Goal: Transaction & Acquisition: Subscribe to service/newsletter

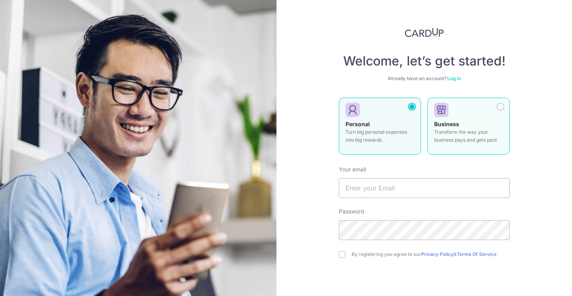
click at [478, 128] on p "Transform the way your business pays and gets paid." at bounding box center [468, 136] width 69 height 16
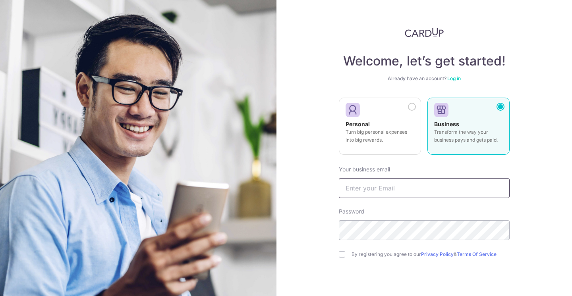
click at [418, 192] on input "text" at bounding box center [424, 188] width 171 height 20
click at [373, 188] on input "text" at bounding box center [424, 188] width 171 height 20
click at [364, 187] on input "text" at bounding box center [424, 188] width 171 height 20
click at [379, 192] on input "junwenlee3@gmail.com" at bounding box center [424, 188] width 171 height 20
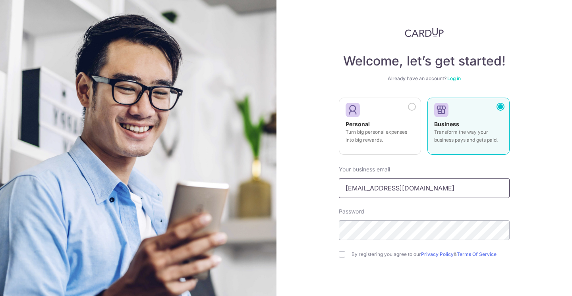
click at [378, 187] on input "junwenlee3@gmail.com" at bounding box center [424, 188] width 171 height 20
type input "junwenlee3+@gmail.com"
type input "[PERSON_NAME][EMAIL_ADDRESS][DOMAIN_NAME]"
click at [341, 253] on input "checkbox" at bounding box center [342, 254] width 6 height 6
checkbox input "true"
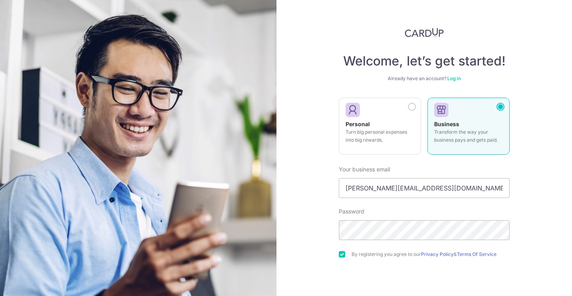
scroll to position [50, 0]
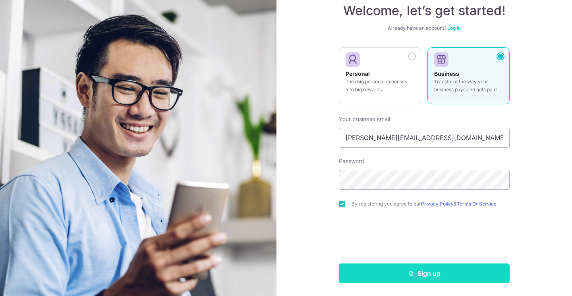
click at [389, 277] on button "Sign up" at bounding box center [424, 274] width 171 height 20
